Goal: Information Seeking & Learning: Learn about a topic

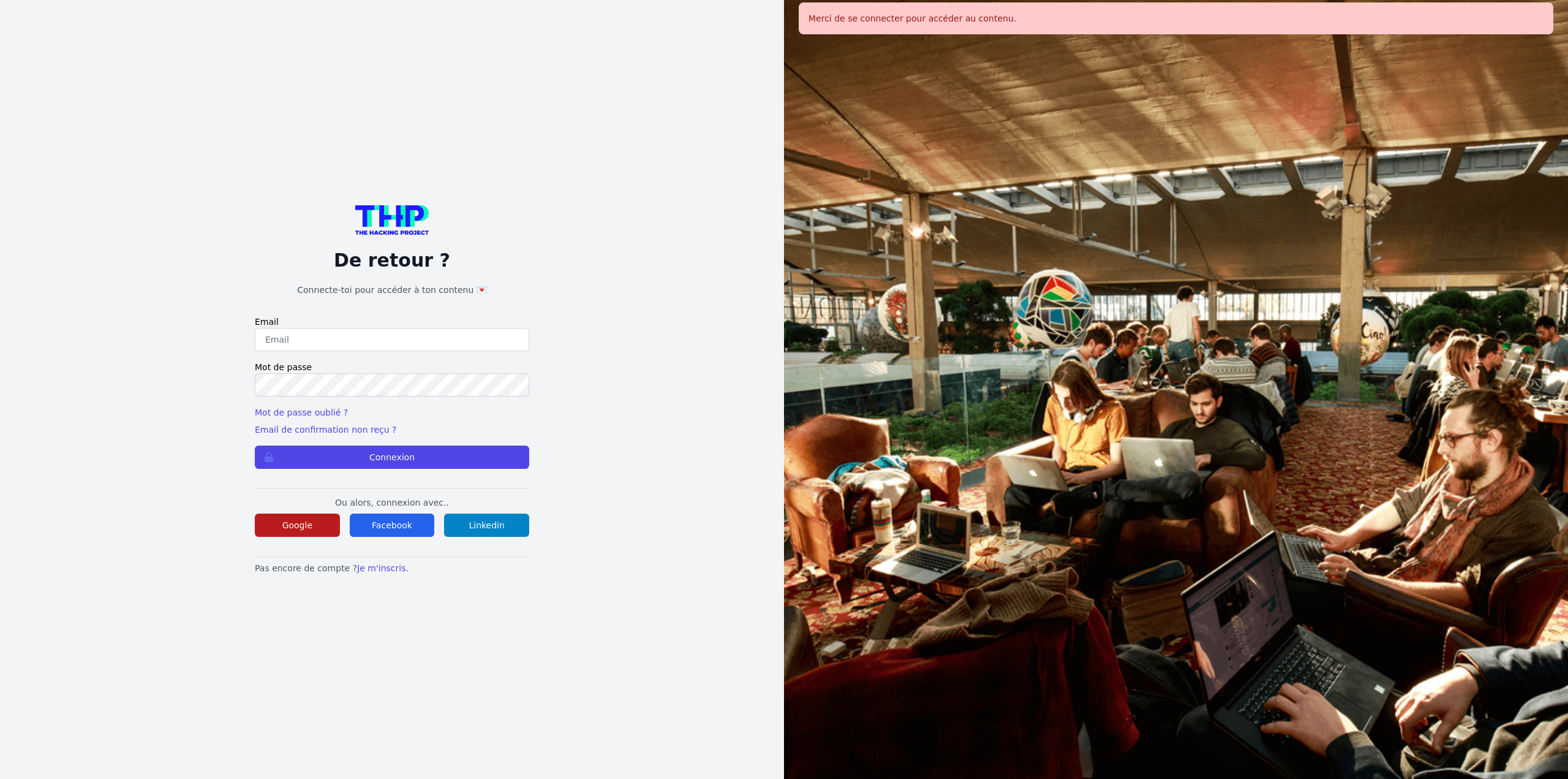
click at [286, 528] on button "Google" at bounding box center [298, 525] width 85 height 23
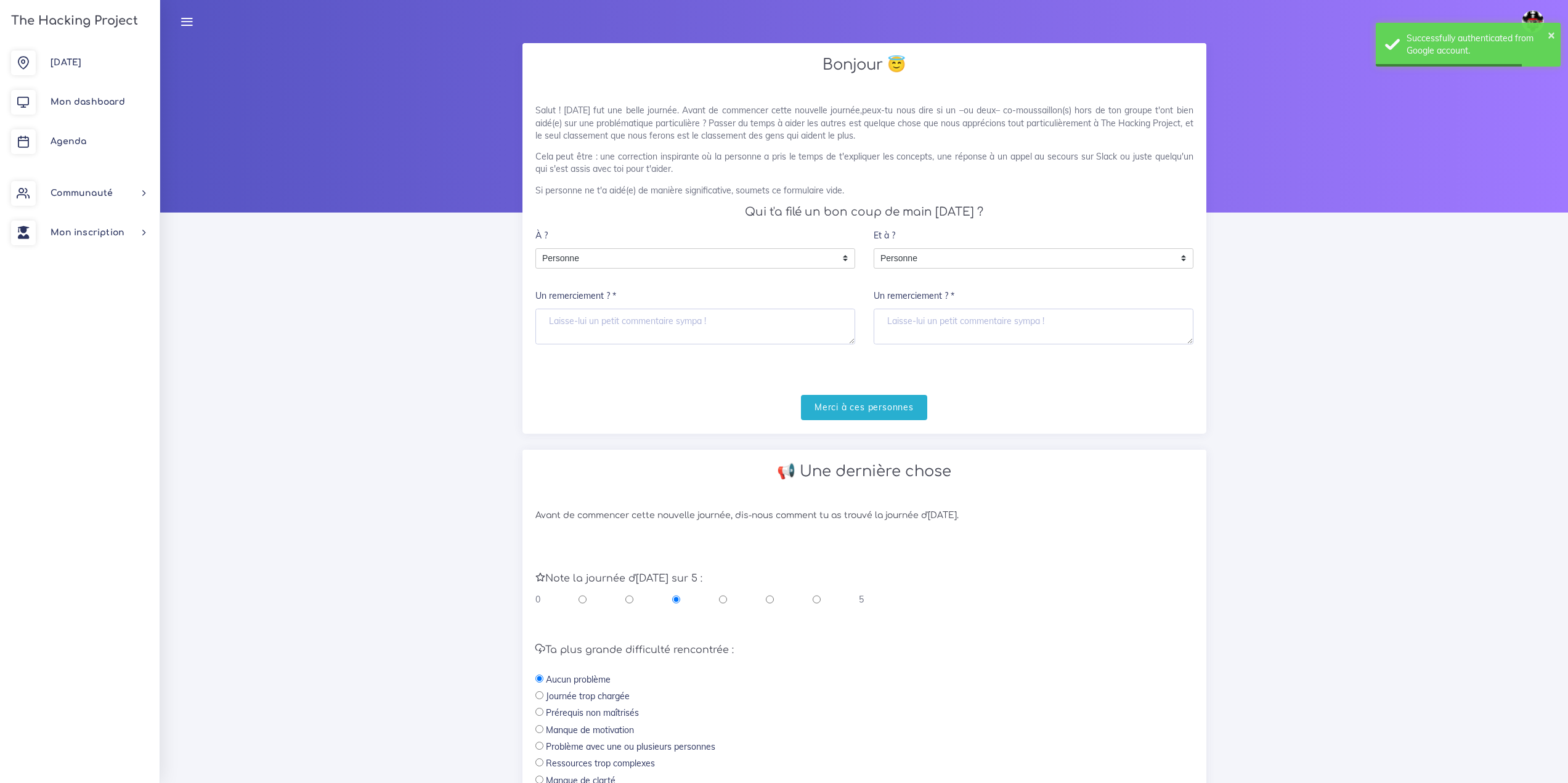
scroll to position [177, 0]
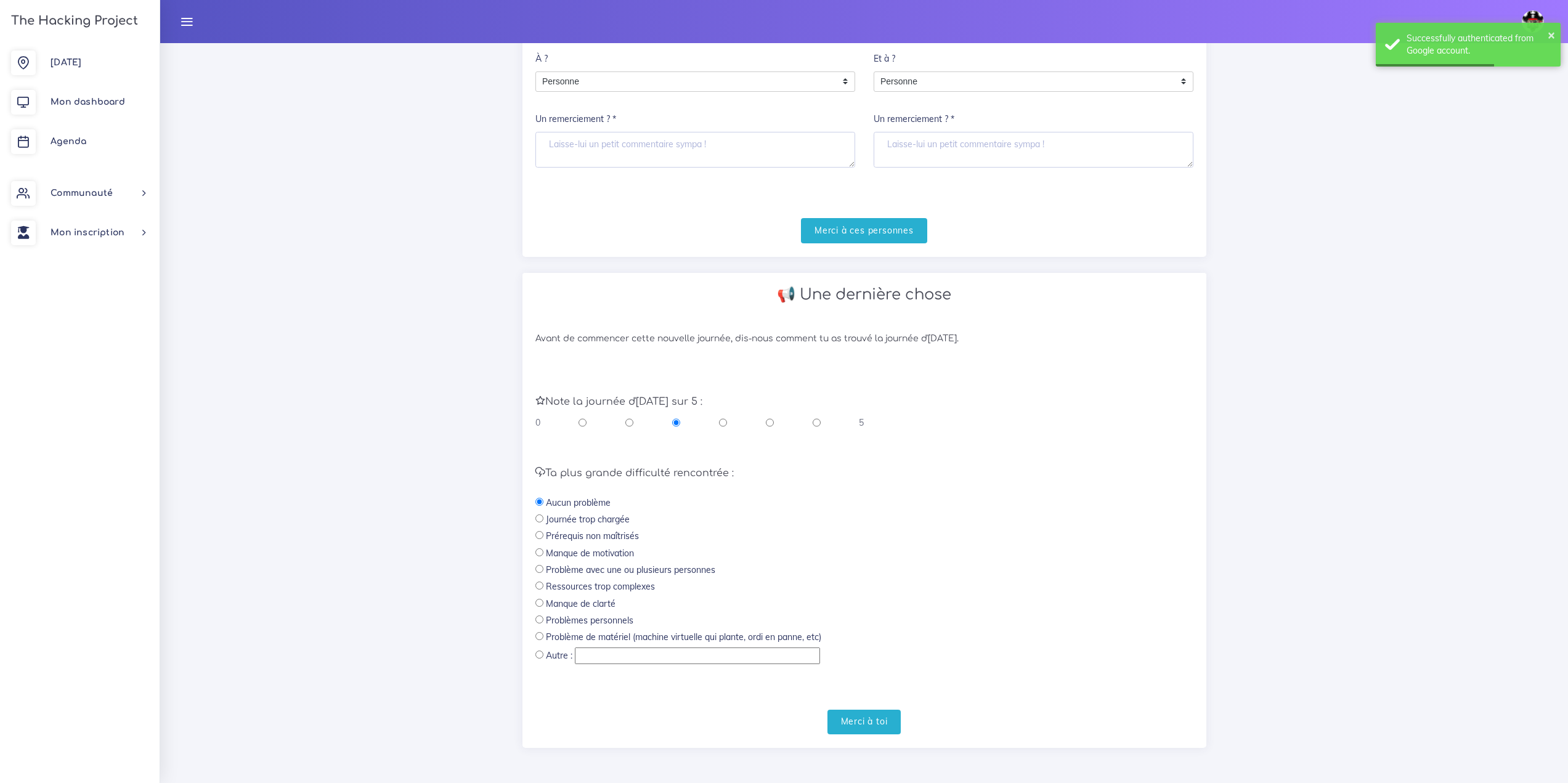
click at [823, 420] on div "0 5" at bounding box center [700, 423] width 329 height 12
click at [819, 420] on input "radio" at bounding box center [817, 423] width 8 height 12
radio input "true"
click at [883, 722] on input "Merci à toi" at bounding box center [864, 722] width 74 height 25
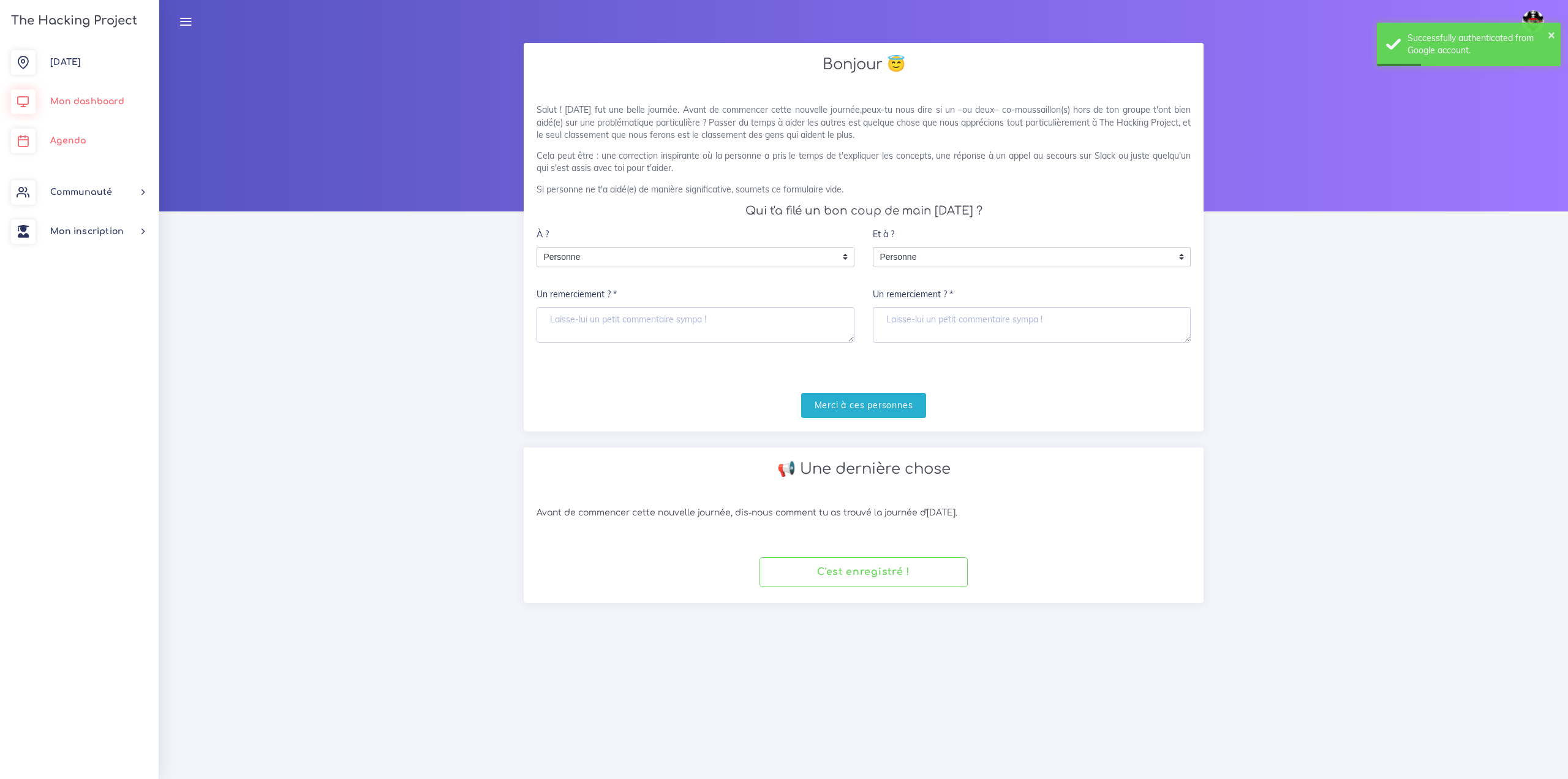
click at [34, 126] on link "Agenda" at bounding box center [79, 141] width 159 height 39
click at [34, 139] on icon at bounding box center [23, 141] width 25 height 25
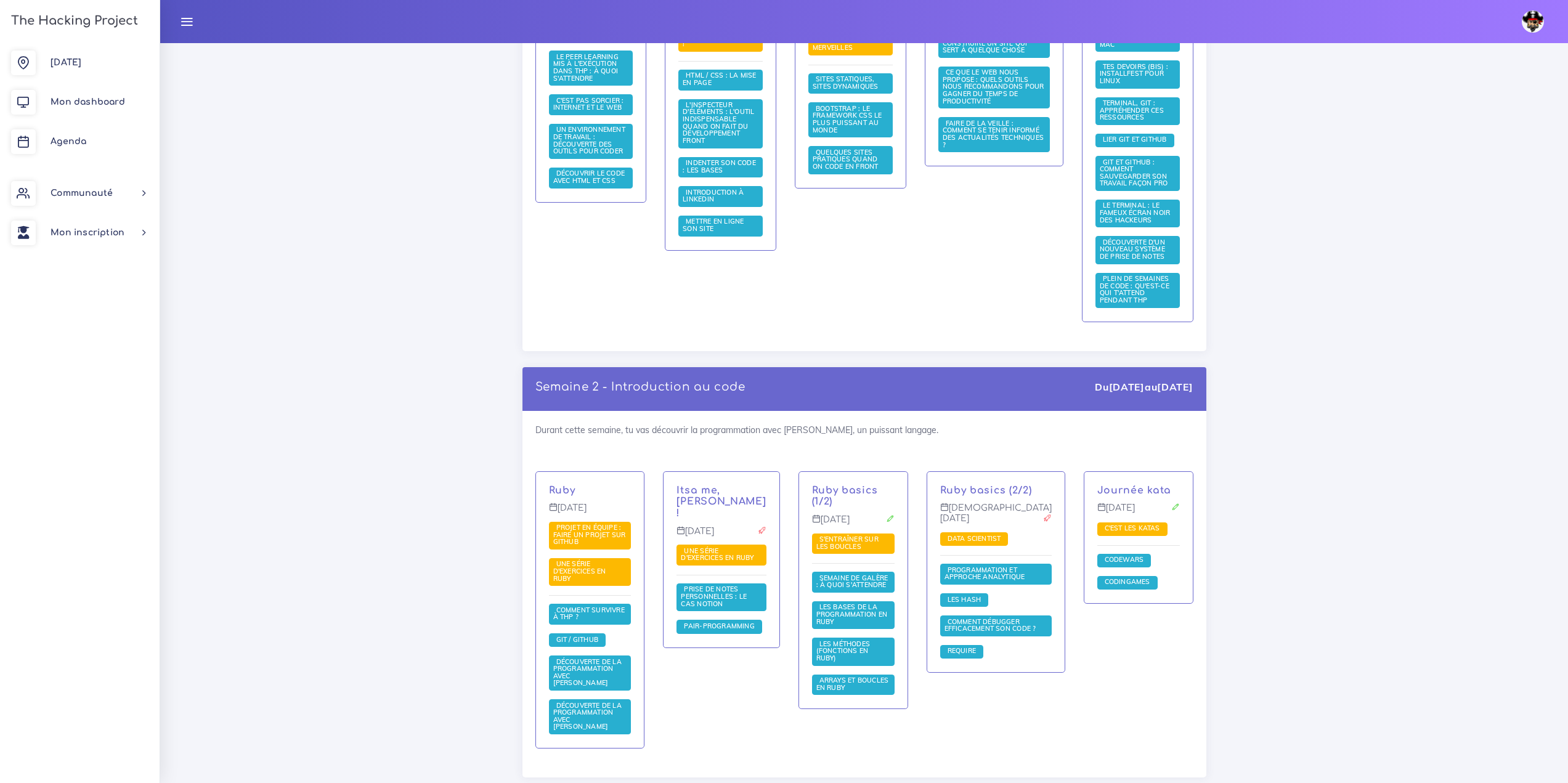
drag, startPoint x: 751, startPoint y: 368, endPoint x: 733, endPoint y: 341, distance: 32.4
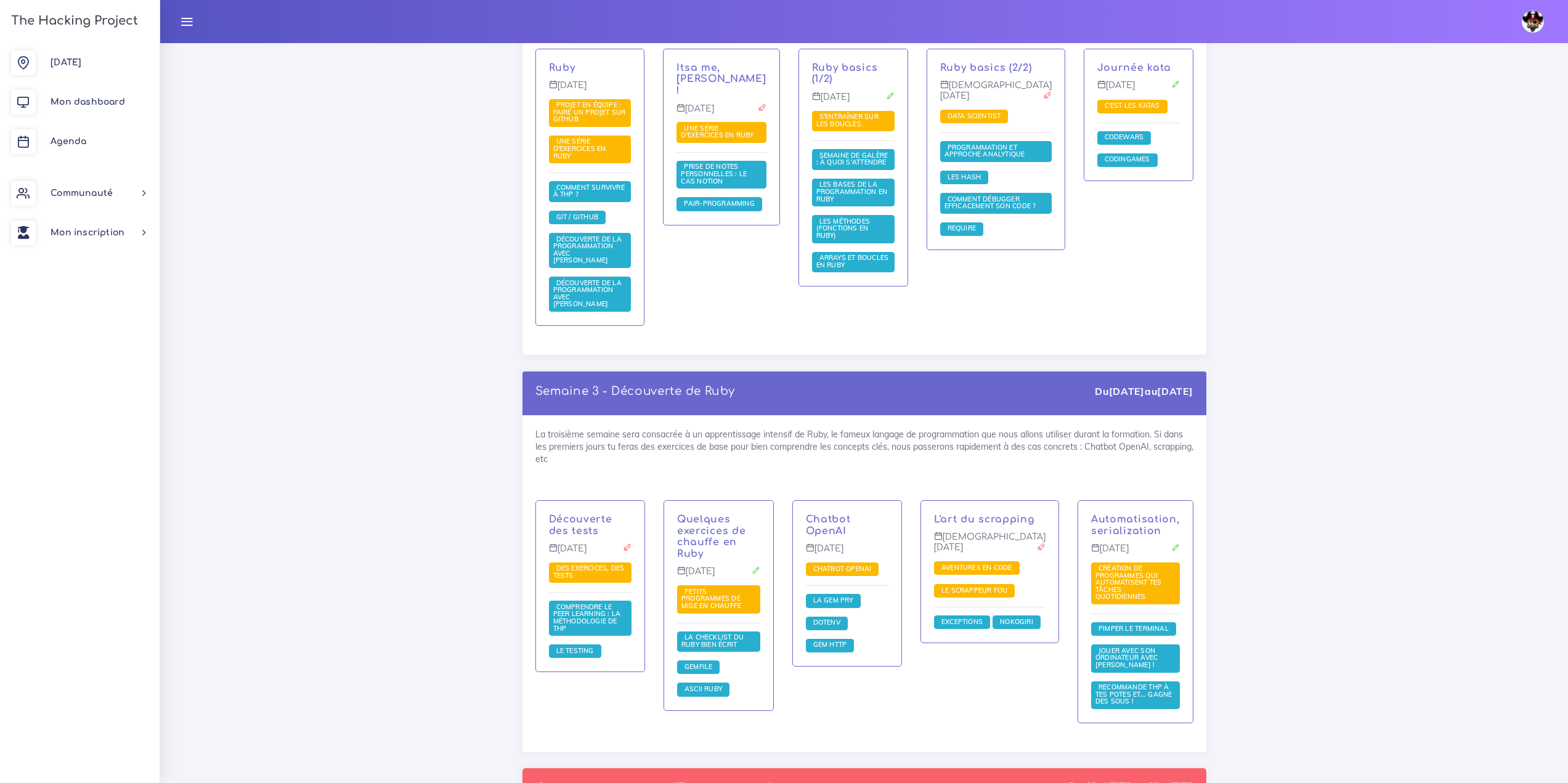
scroll to position [1219, 0]
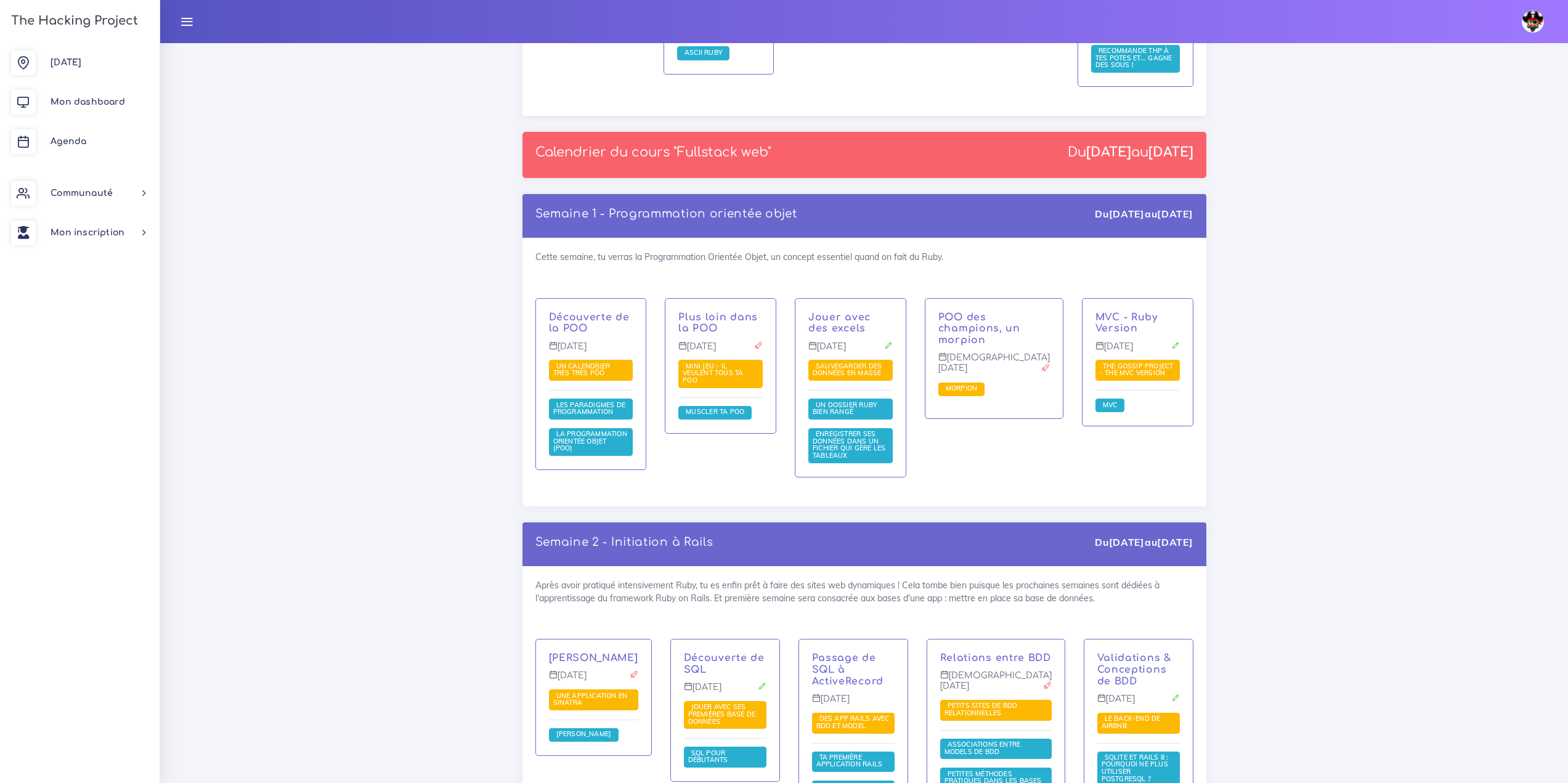
scroll to position [1786, 0]
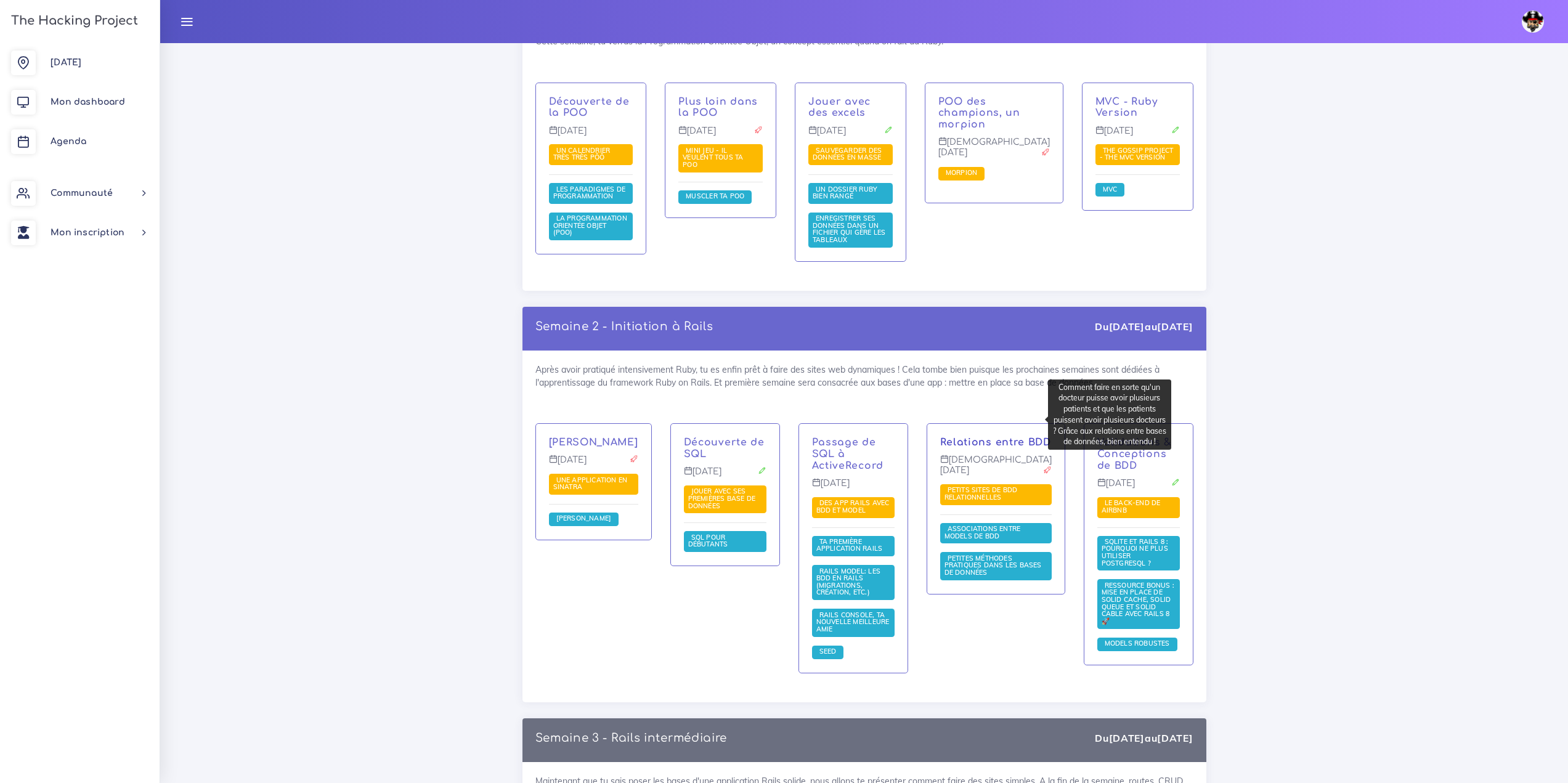
click at [975, 437] on link "Relations entre BDD" at bounding box center [996, 442] width 111 height 11
click at [1021, 437] on link "Relations entre BDD" at bounding box center [996, 442] width 111 height 11
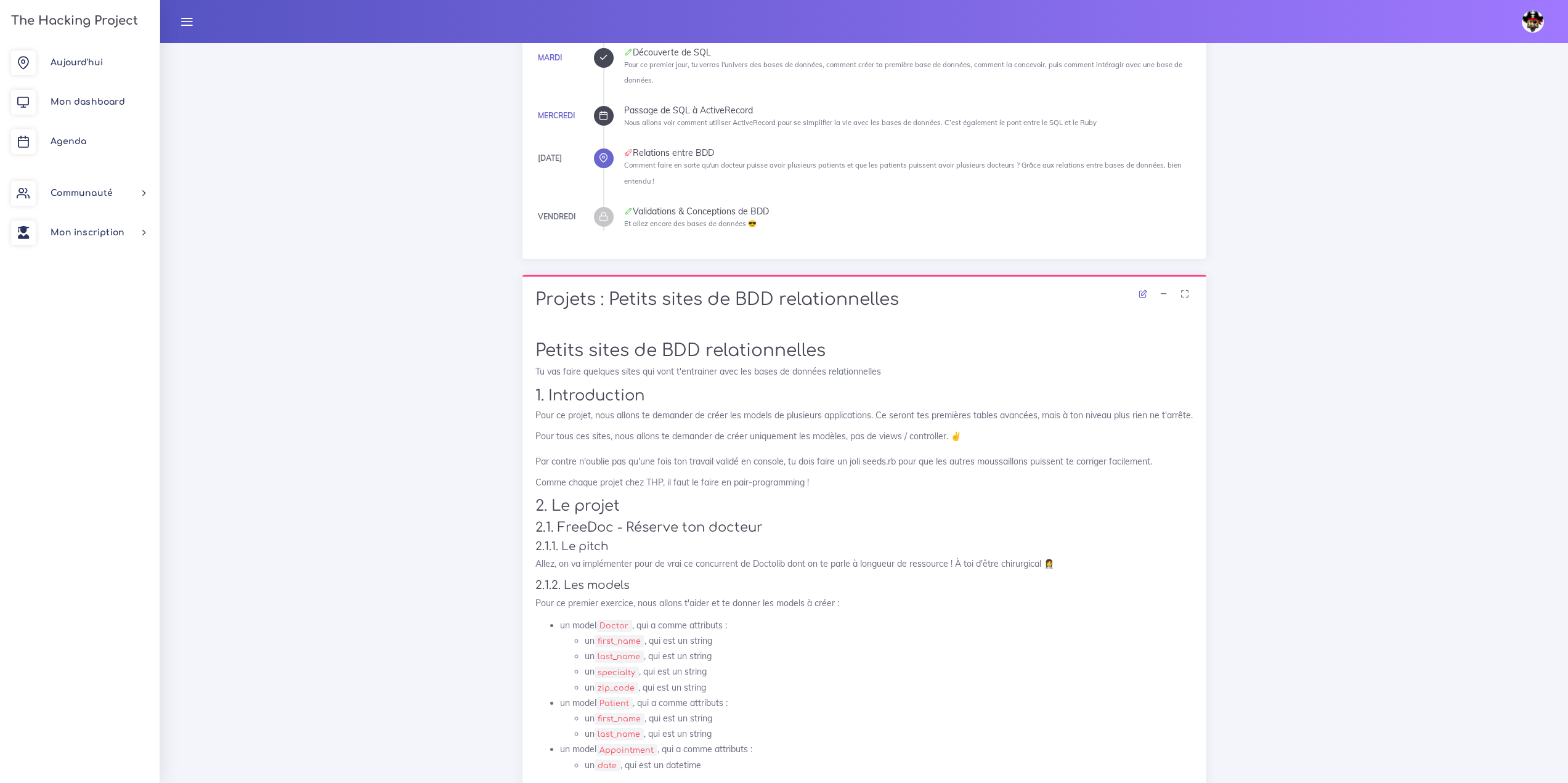
scroll to position [431, 0]
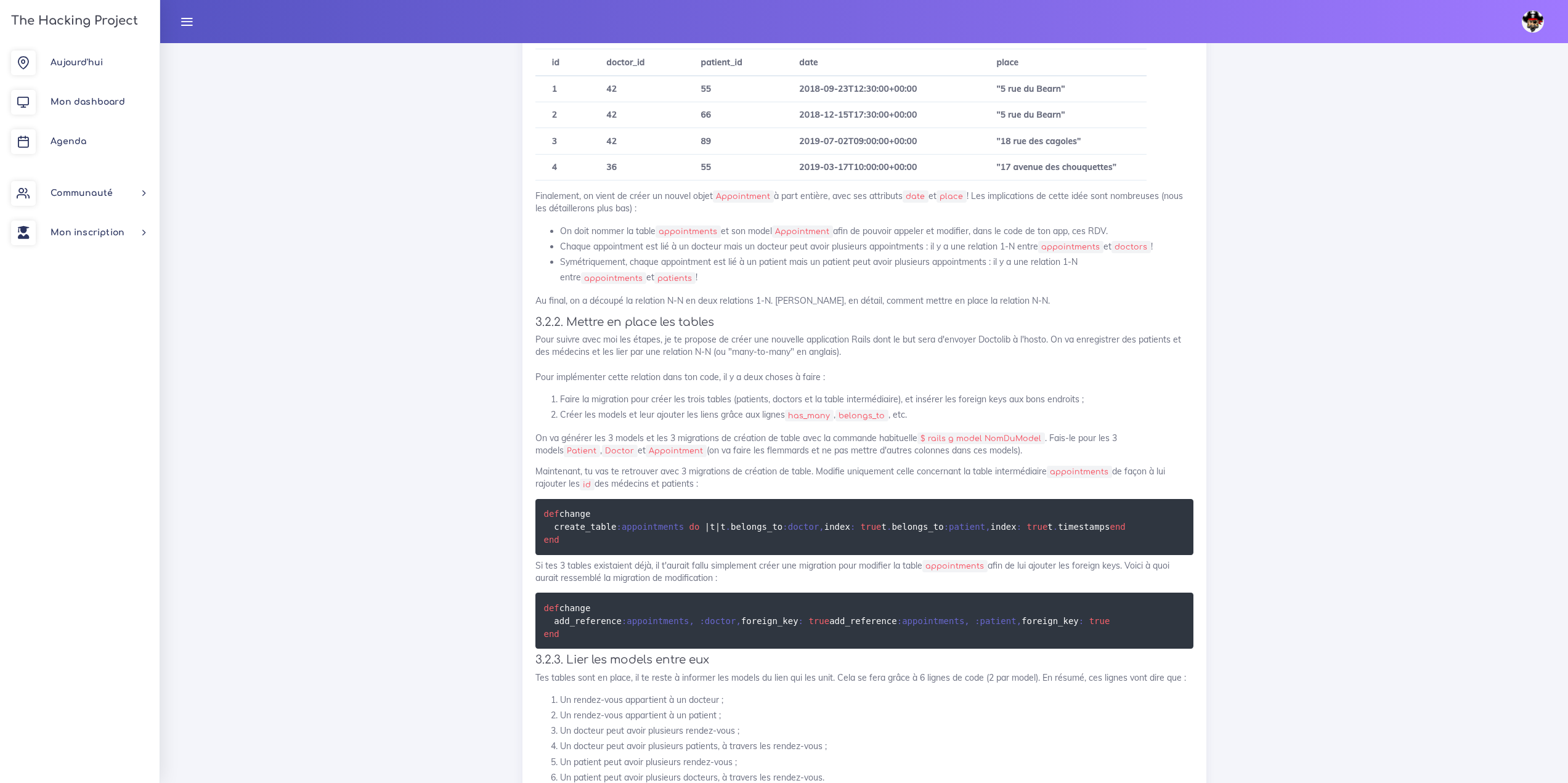
drag, startPoint x: 820, startPoint y: 403, endPoint x: 866, endPoint y: 406, distance: 46.1
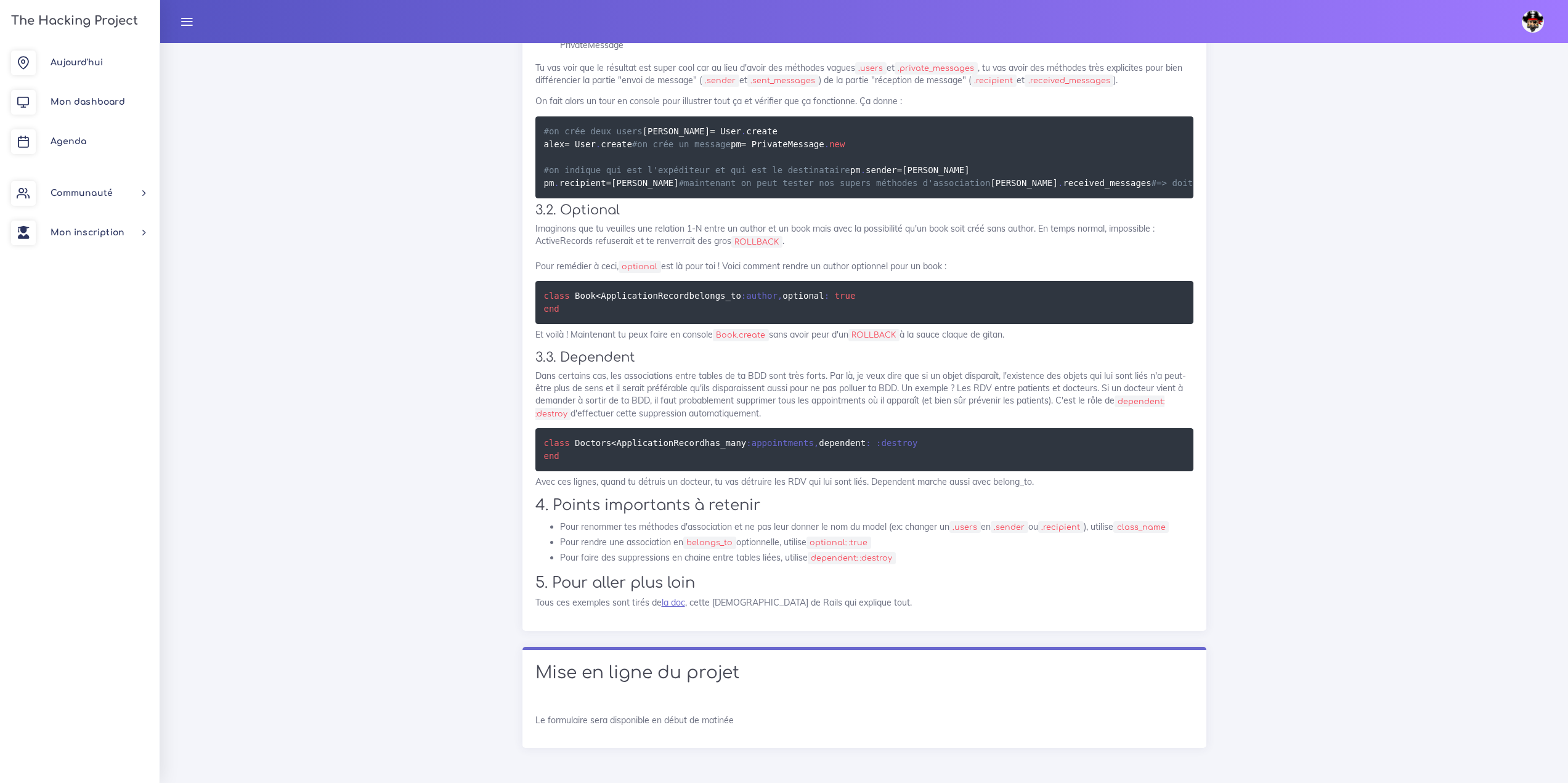
scroll to position [11036, 0]
